Goal: Contribute content: Add original content to the website for others to see

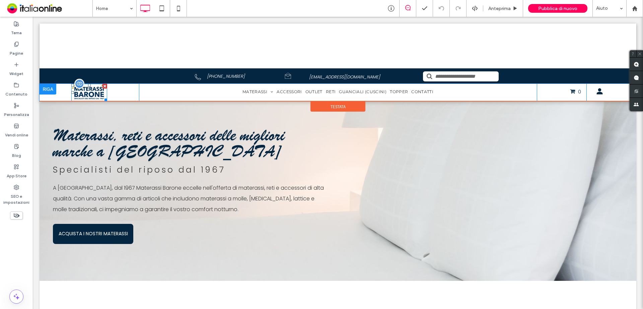
click at [96, 94] on img at bounding box center [89, 92] width 36 height 17
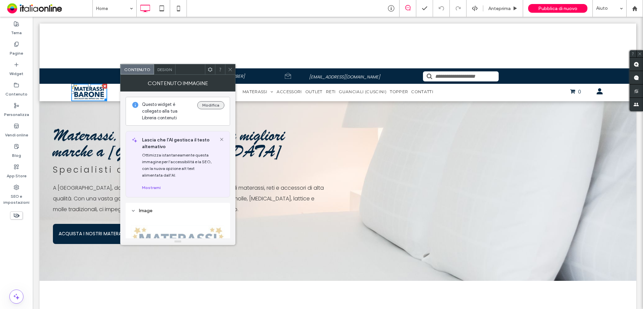
click at [213, 105] on button "Modifica" at bounding box center [210, 105] width 27 height 8
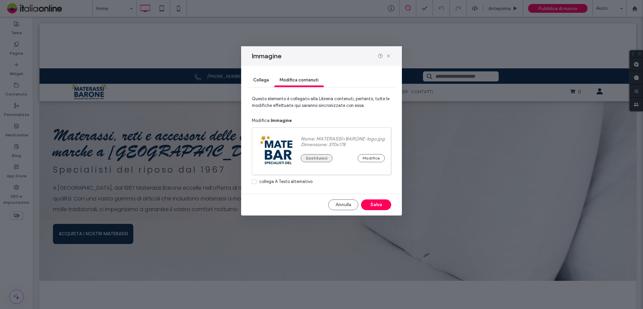
click at [321, 160] on button "Sostituisci" at bounding box center [317, 158] width 32 height 8
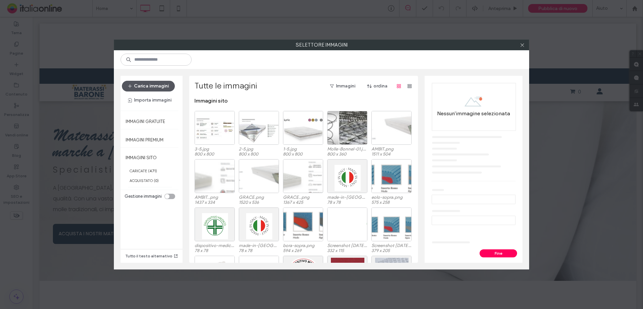
click at [153, 83] on button "Carica immagini" at bounding box center [148, 86] width 53 height 11
click at [134, 87] on button "Carica immagini" at bounding box center [148, 86] width 53 height 11
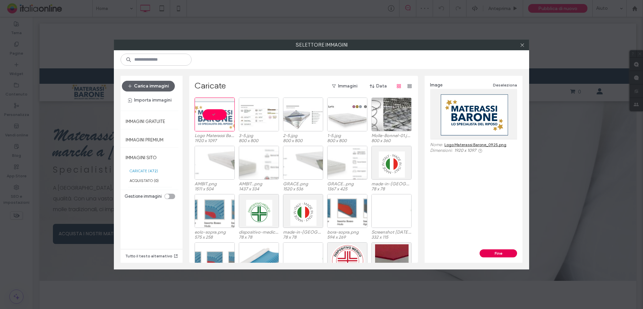
click at [502, 253] on button "Fine" at bounding box center [497, 253] width 37 height 8
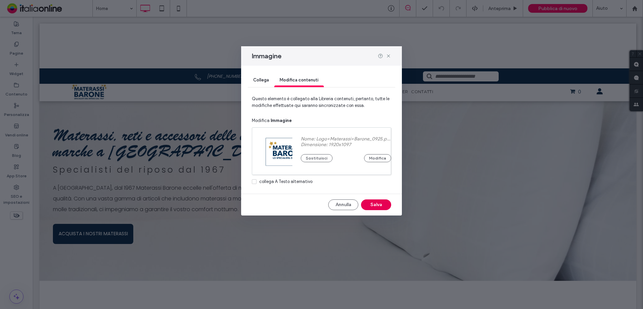
click at [386, 202] on button "Salva" at bounding box center [376, 204] width 30 height 11
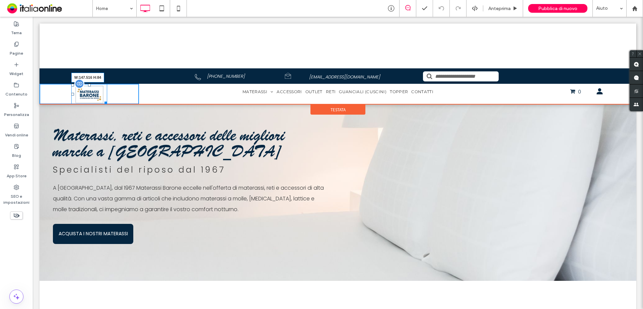
drag, startPoint x: 103, startPoint y: 102, endPoint x: 110, endPoint y: 106, distance: 8.1
click at [107, 104] on div "W:147.516 H:84" at bounding box center [89, 94] width 36 height 20
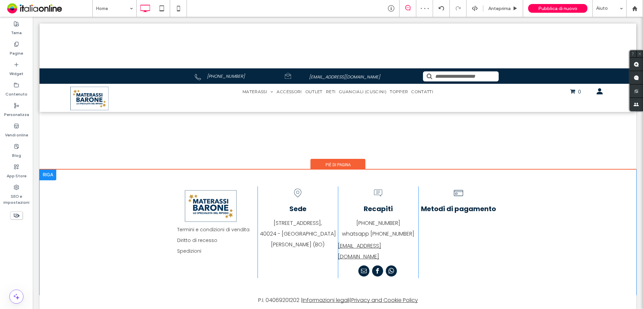
scroll to position [1631, 0]
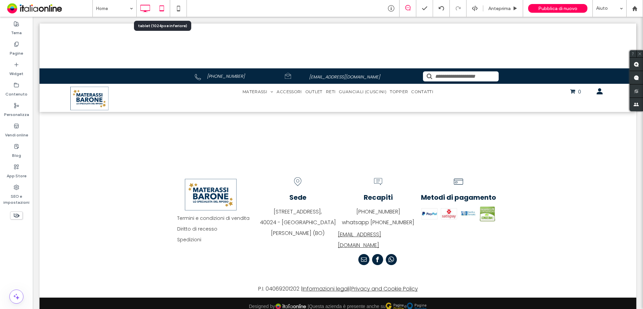
click at [162, 12] on icon at bounding box center [161, 8] width 13 height 13
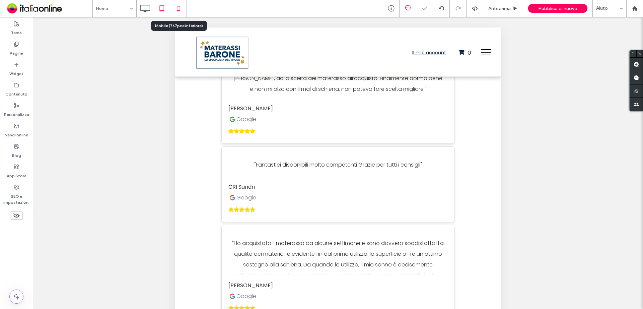
click at [182, 9] on icon at bounding box center [178, 8] width 13 height 13
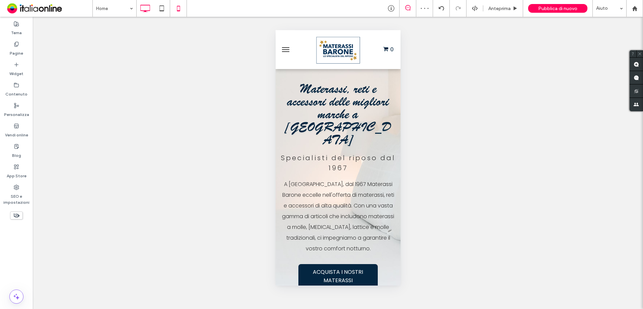
scroll to position [0, 0]
click at [147, 9] on icon at bounding box center [144, 8] width 13 height 13
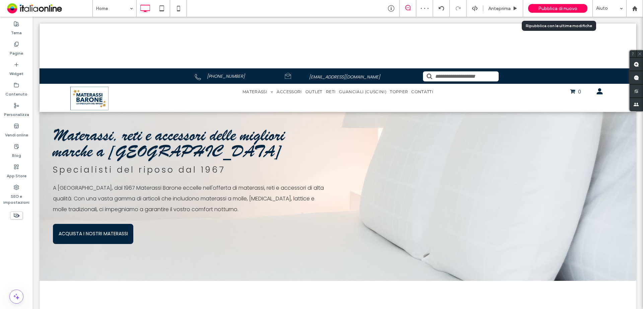
click at [547, 10] on span "Pubblica di nuovo" at bounding box center [557, 9] width 39 height 6
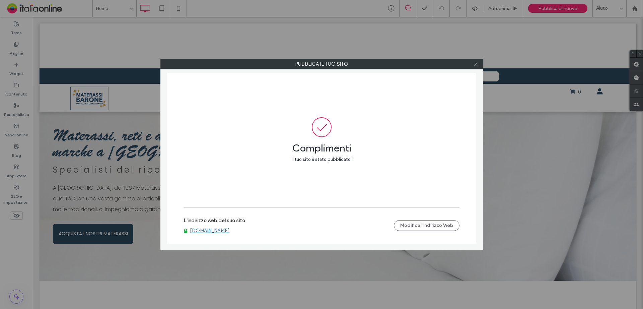
click at [476, 67] on span at bounding box center [475, 64] width 5 height 10
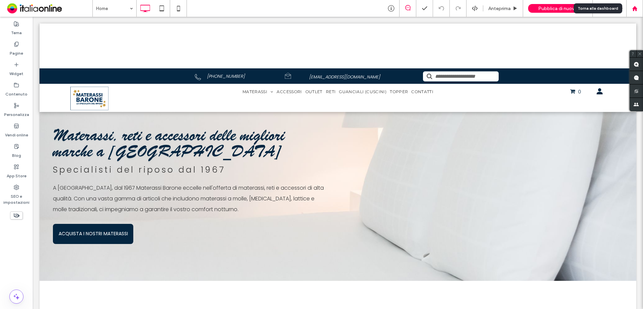
click at [637, 11] on div at bounding box center [634, 8] width 17 height 17
